Goal: Information Seeking & Learning: Find specific fact

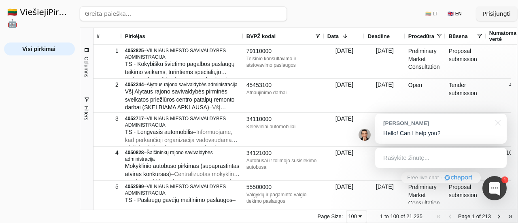
click at [174, 17] on input "search" at bounding box center [183, 13] width 207 height 15
type input "santaros klinikos"
click button "Ieškoti" at bounding box center [271, 13] width 32 height 15
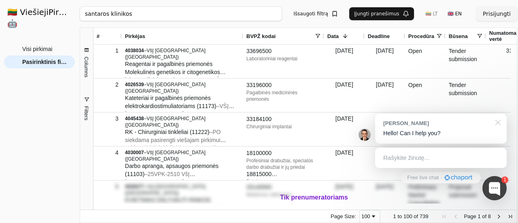
click at [500, 124] on div at bounding box center [497, 122] width 20 height 17
